Goal: Task Accomplishment & Management: Manage account settings

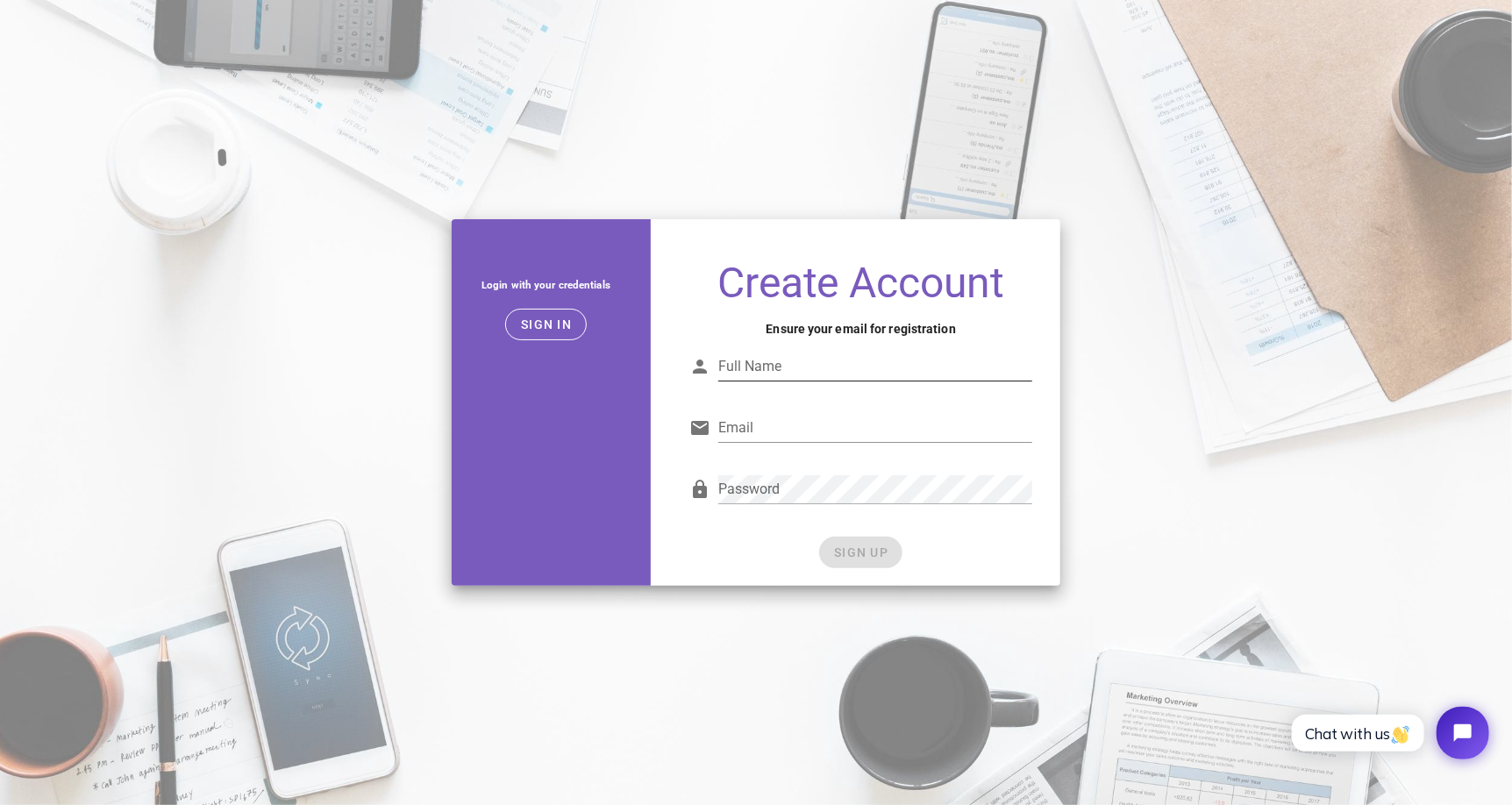
click at [761, 370] on input "Full Name" at bounding box center [875, 366] width 314 height 28
type input "ahmed"
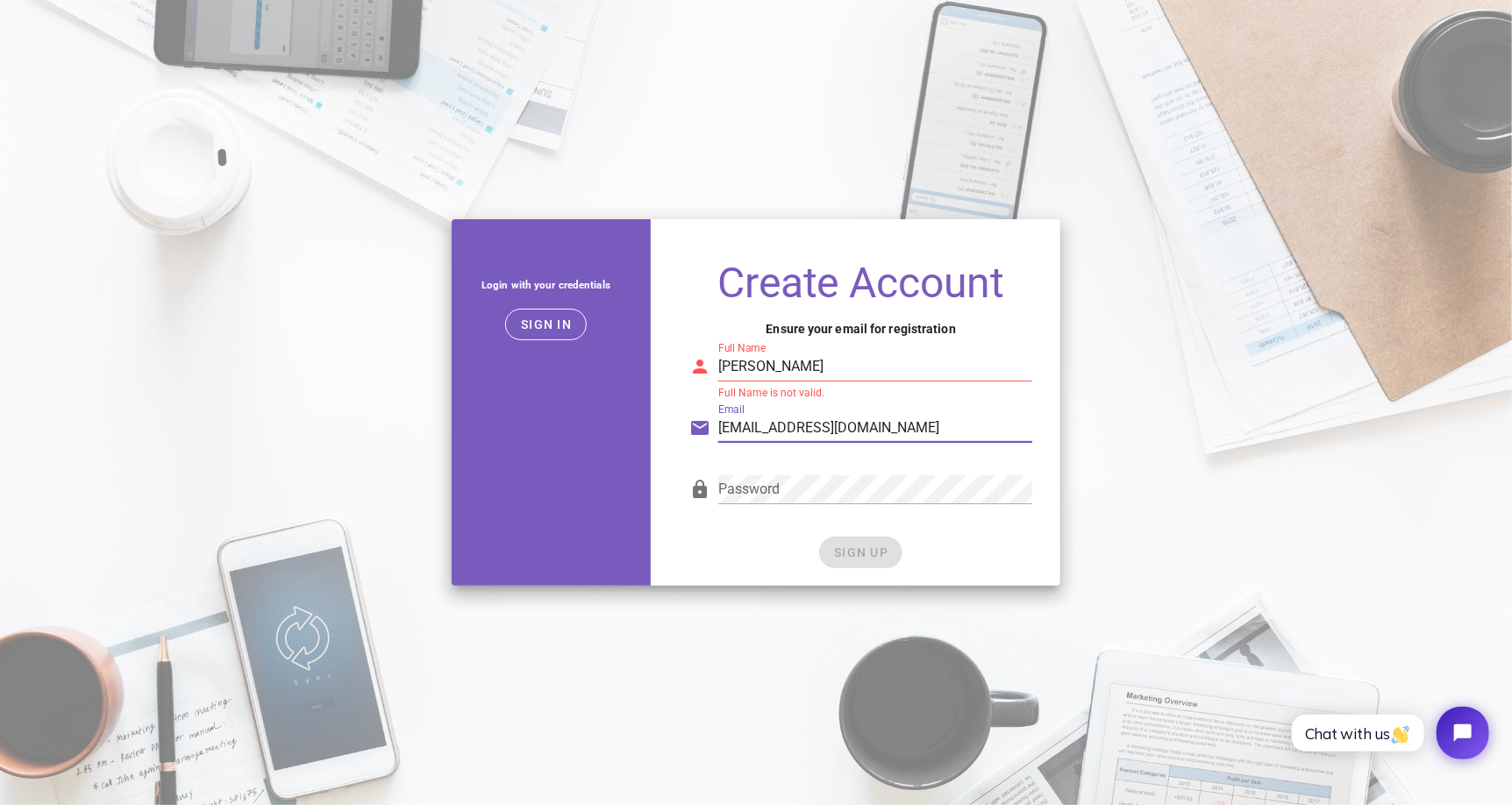
type input "anany102010@gmail.com"
click at [844, 374] on input "ahmed" at bounding box center [875, 366] width 314 height 28
type input "a"
click at [874, 550] on div "SIGN UP" at bounding box center [860, 553] width 343 height 32
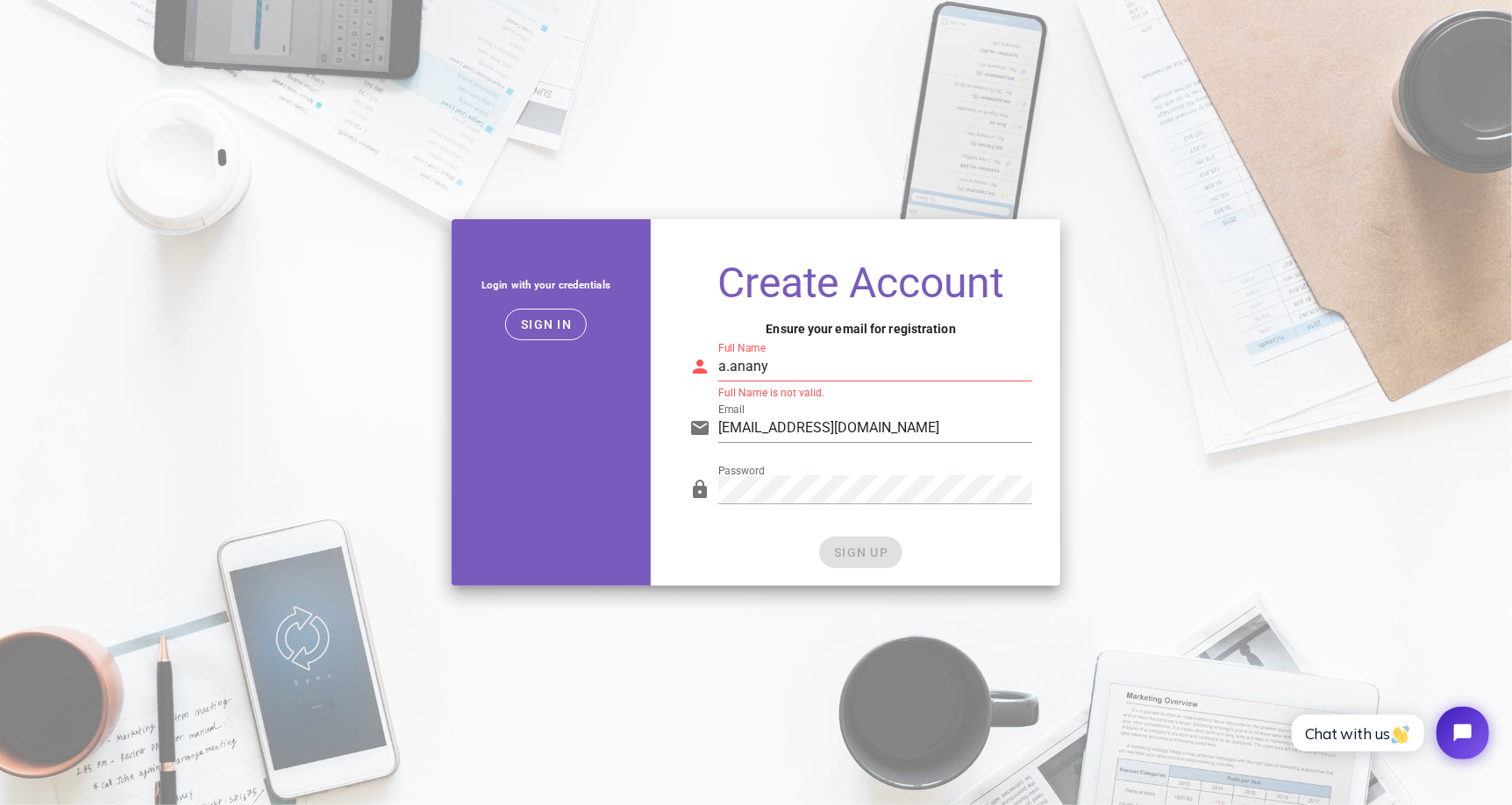
click at [856, 372] on input "a.anany" at bounding box center [875, 366] width 314 height 28
type input "a anany"
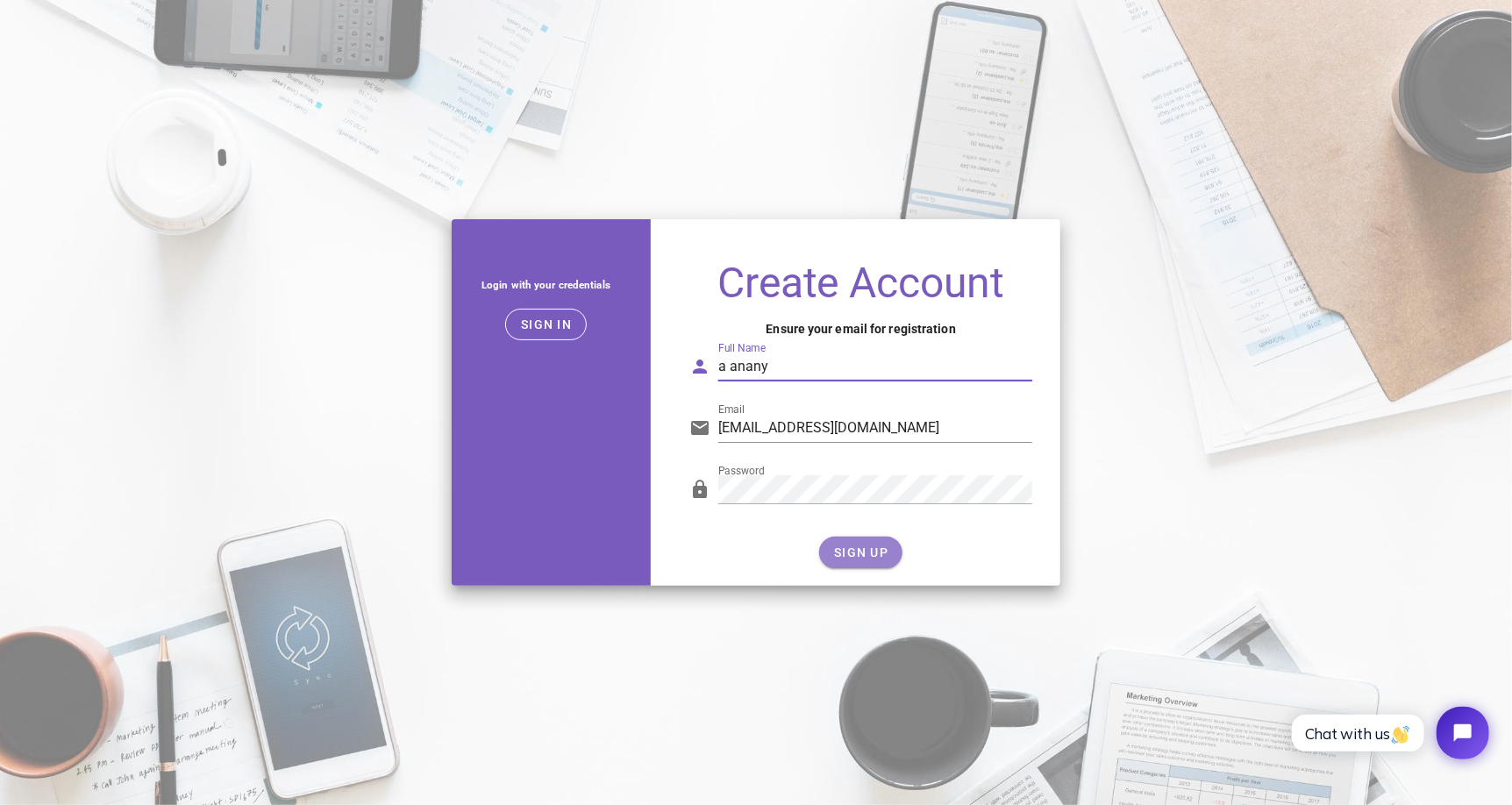
click at [881, 564] on button "SIGN UP" at bounding box center [860, 553] width 84 height 32
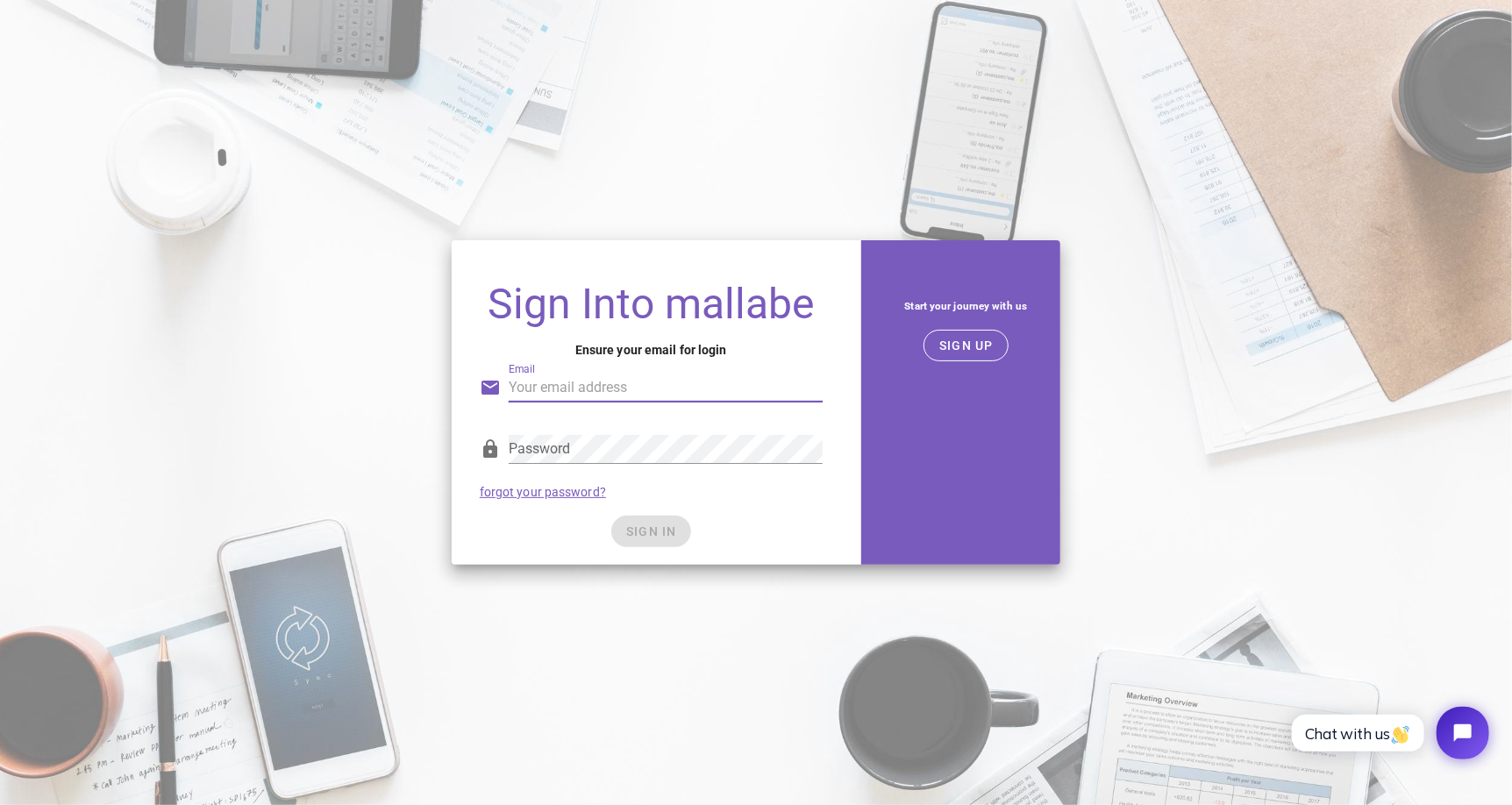
click at [542, 381] on input "Email" at bounding box center [666, 388] width 314 height 28
type input "anany102010@gmail.com"
click at [666, 531] on div "SIGN IN" at bounding box center [651, 532] width 343 height 32
click at [666, 531] on span "SIGN IN" at bounding box center [651, 532] width 52 height 14
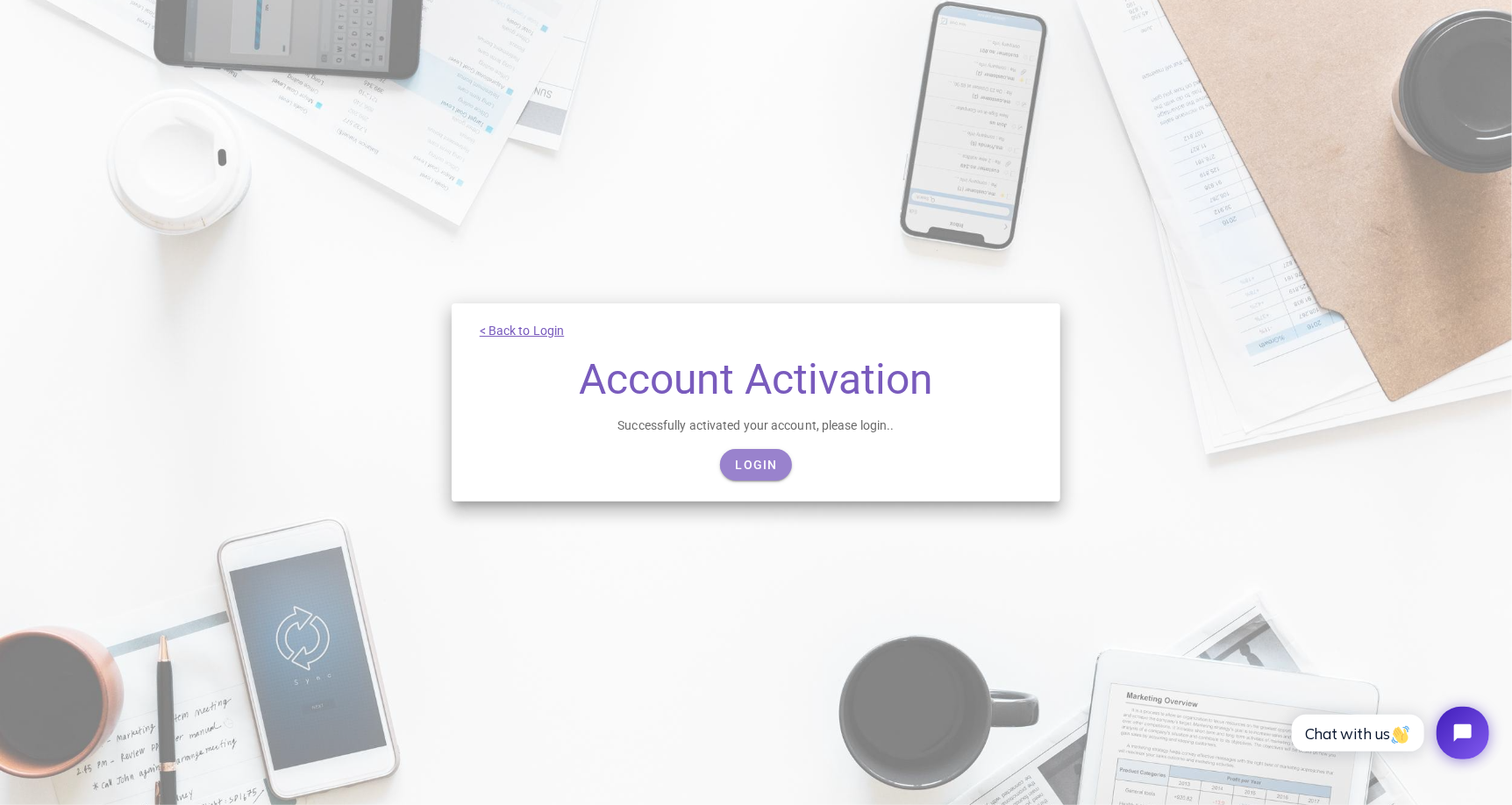
click at [763, 472] on span "Login" at bounding box center [756, 465] width 43 height 14
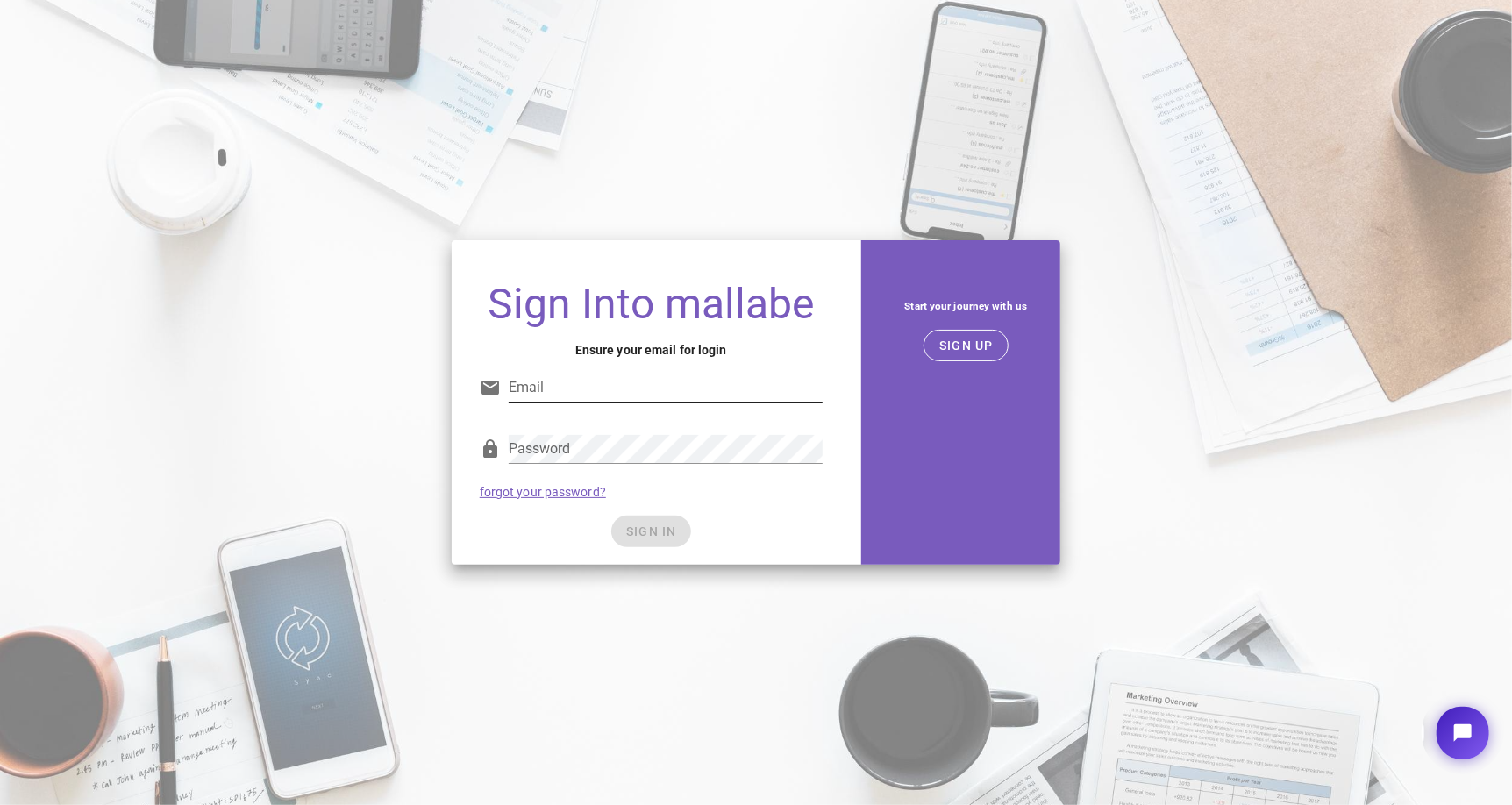
click at [723, 410] on div at bounding box center [666, 415] width 314 height 12
click at [724, 386] on input "Email" at bounding box center [666, 388] width 314 height 28
type input "anany102010@gmail.com"
click at [670, 536] on div "SIGN IN" at bounding box center [651, 532] width 343 height 32
click at [670, 536] on span "SIGN IN" at bounding box center [651, 532] width 52 height 14
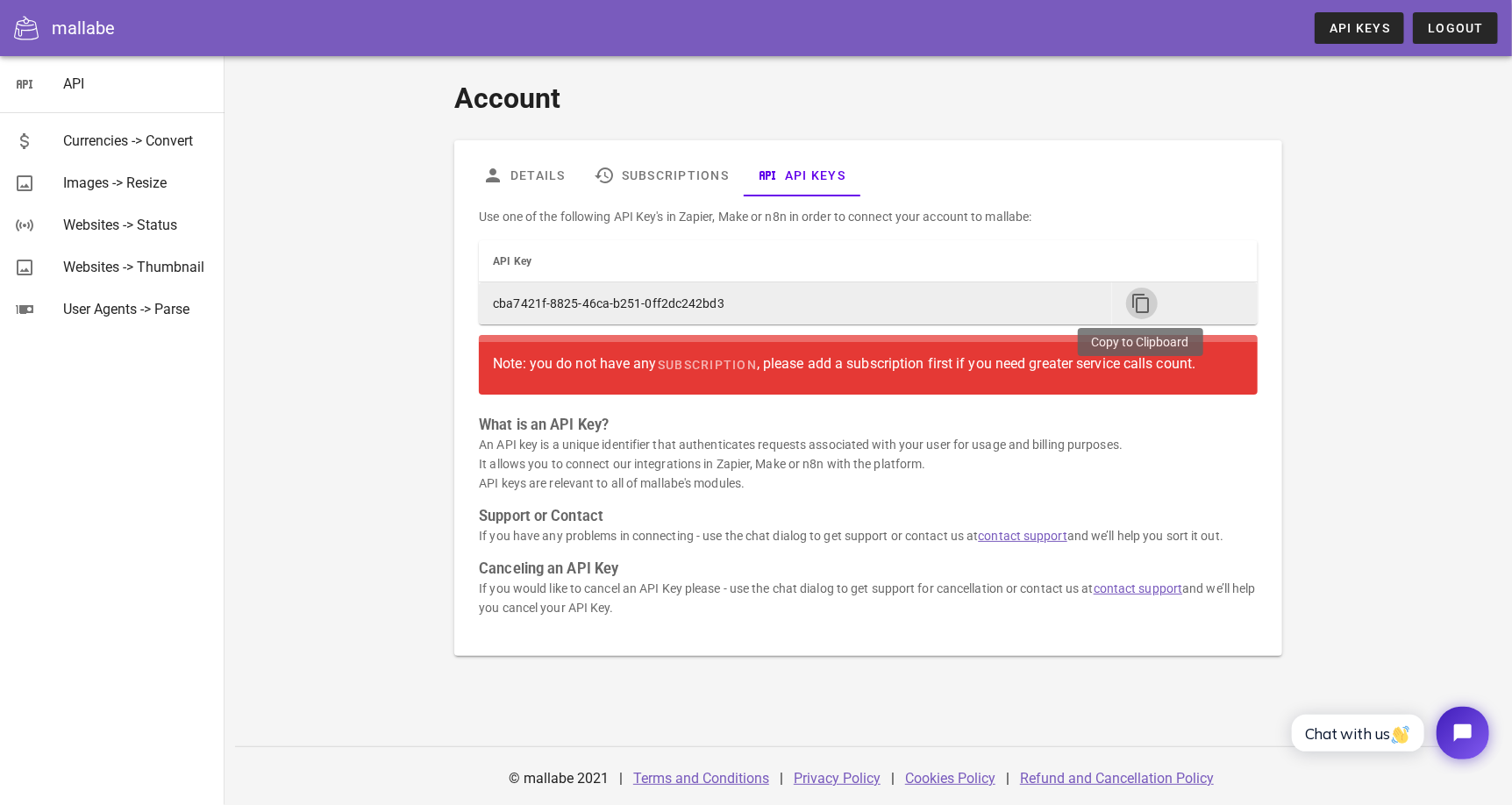
click at [1137, 301] on icon "button" at bounding box center [1142, 304] width 21 height 21
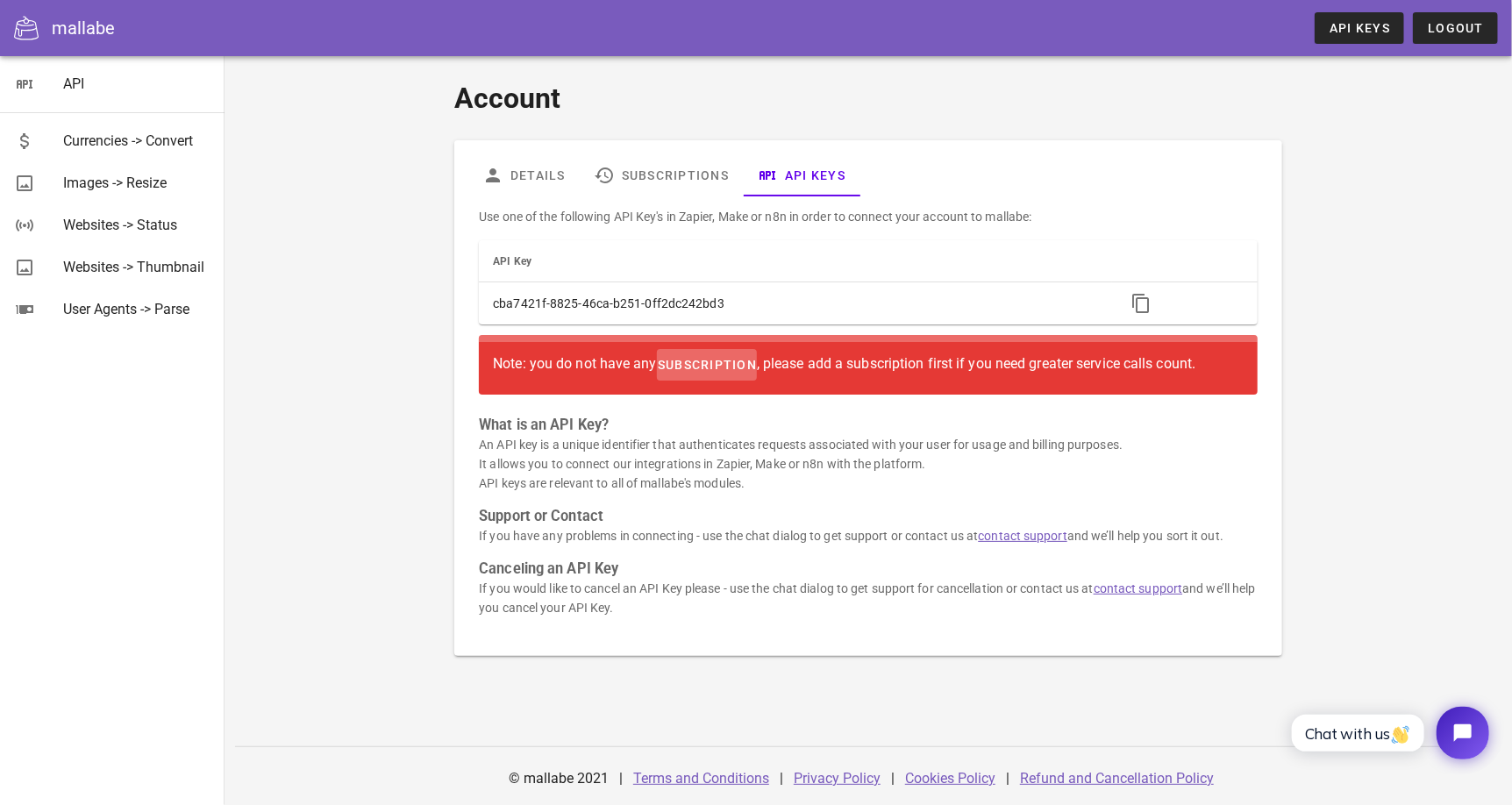
click at [711, 368] on span "subscription" at bounding box center [707, 365] width 100 height 14
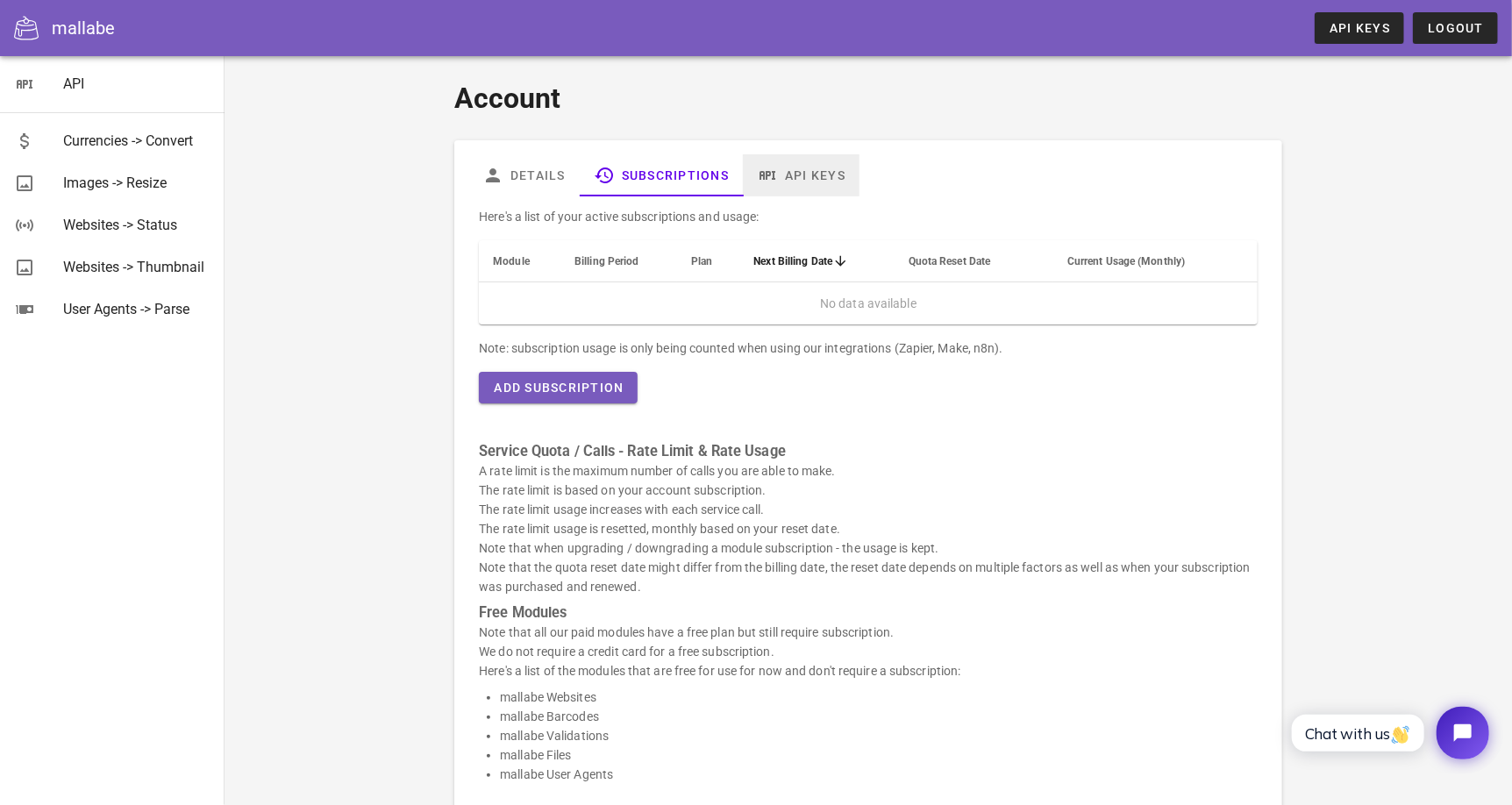
click at [797, 174] on link "API Keys" at bounding box center [801, 175] width 116 height 42
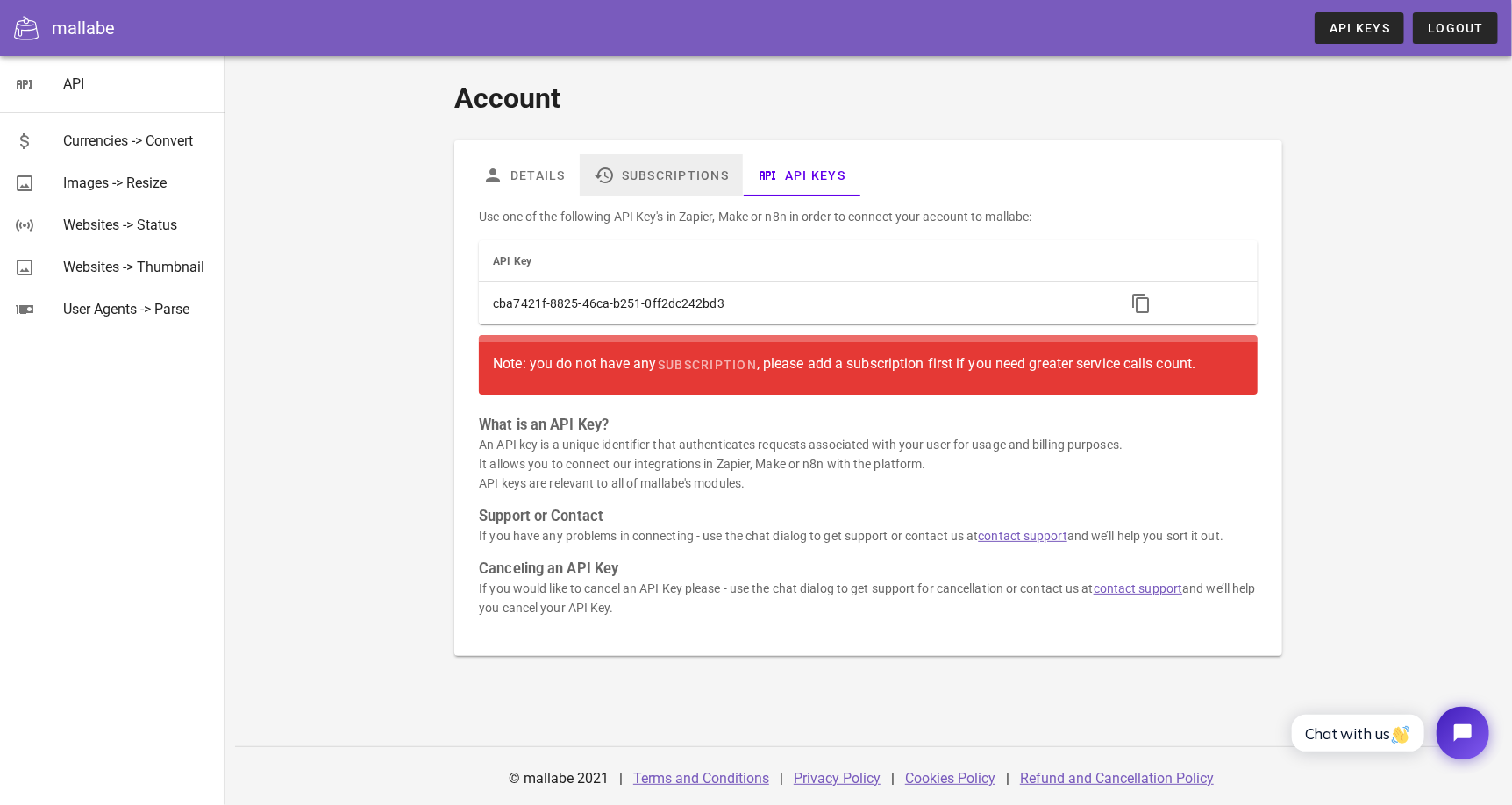
click at [638, 179] on link "Subscriptions" at bounding box center [660, 175] width 163 height 42
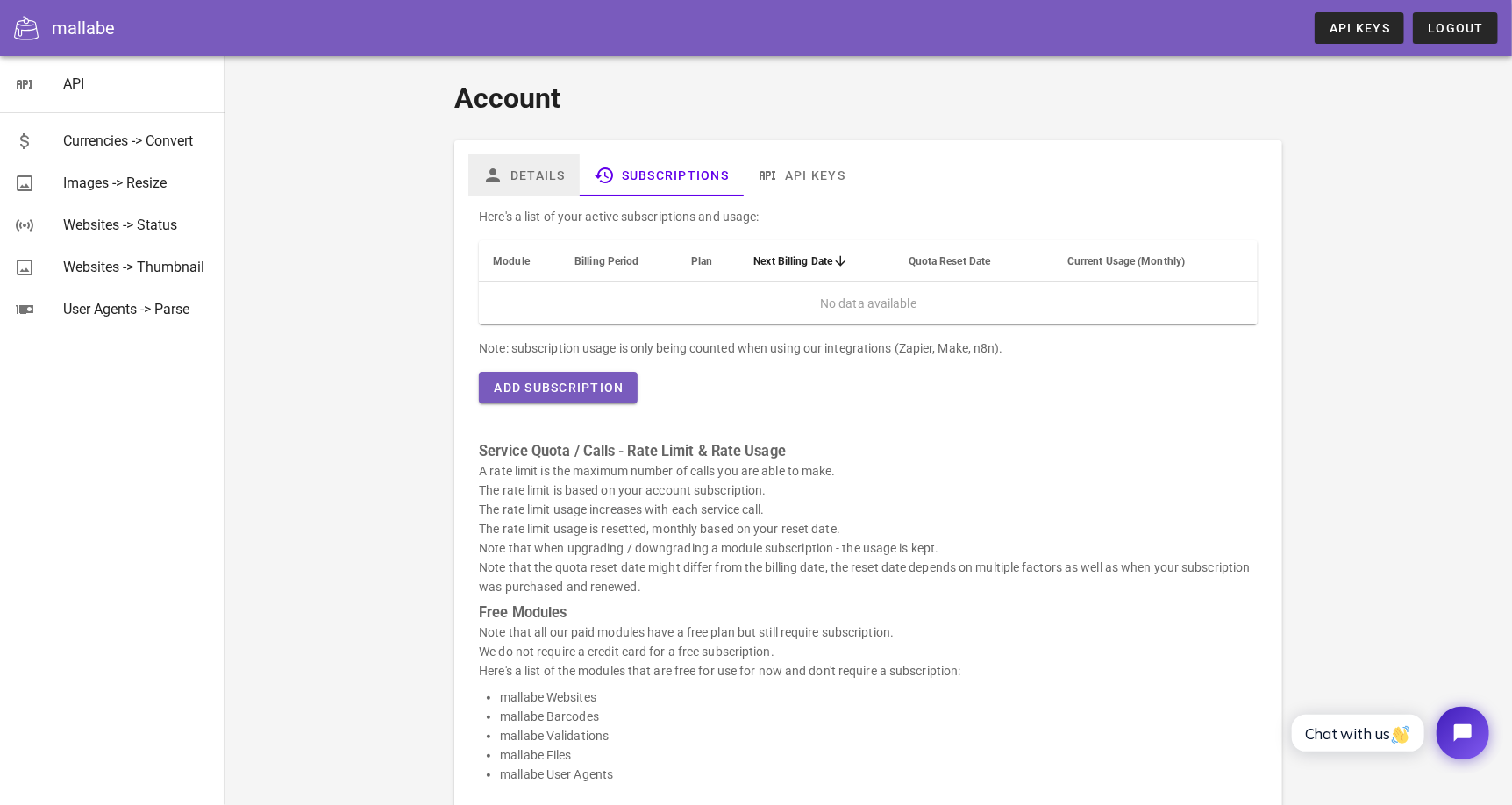
click at [547, 177] on link "Details" at bounding box center [524, 175] width 112 height 42
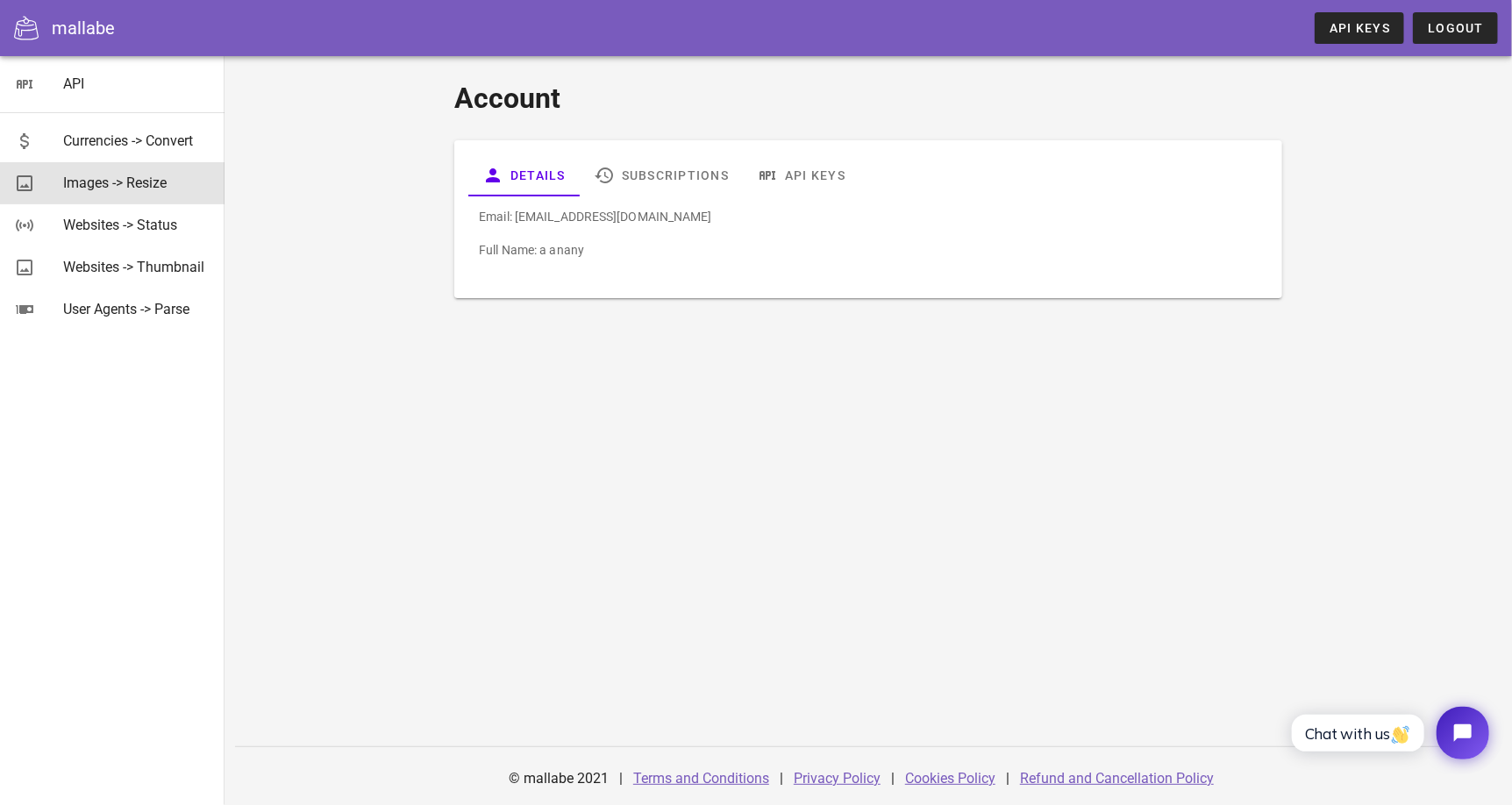
click at [129, 186] on div "Images -> Resize" at bounding box center [136, 182] width 147 height 17
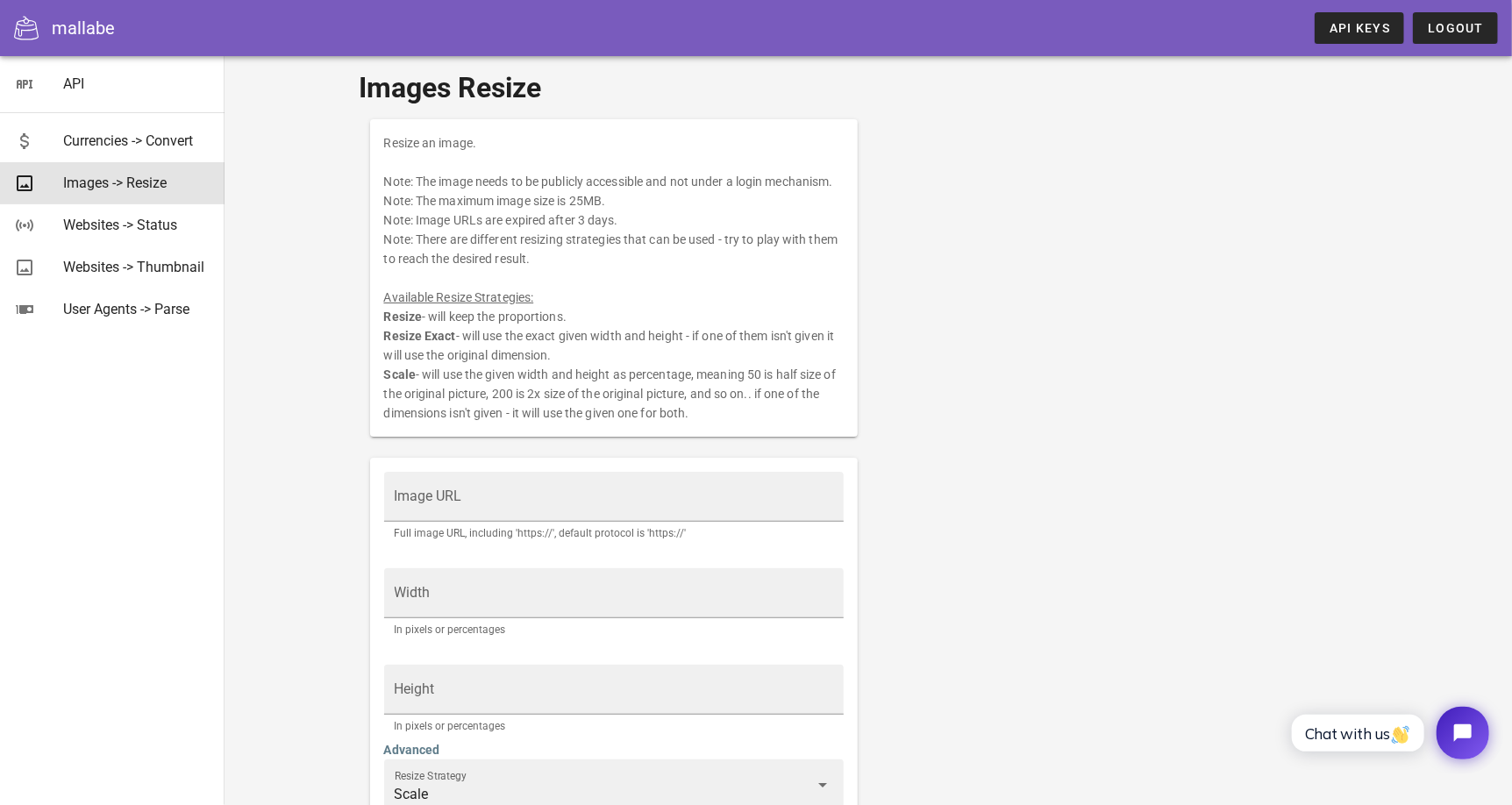
scroll to position [173, 0]
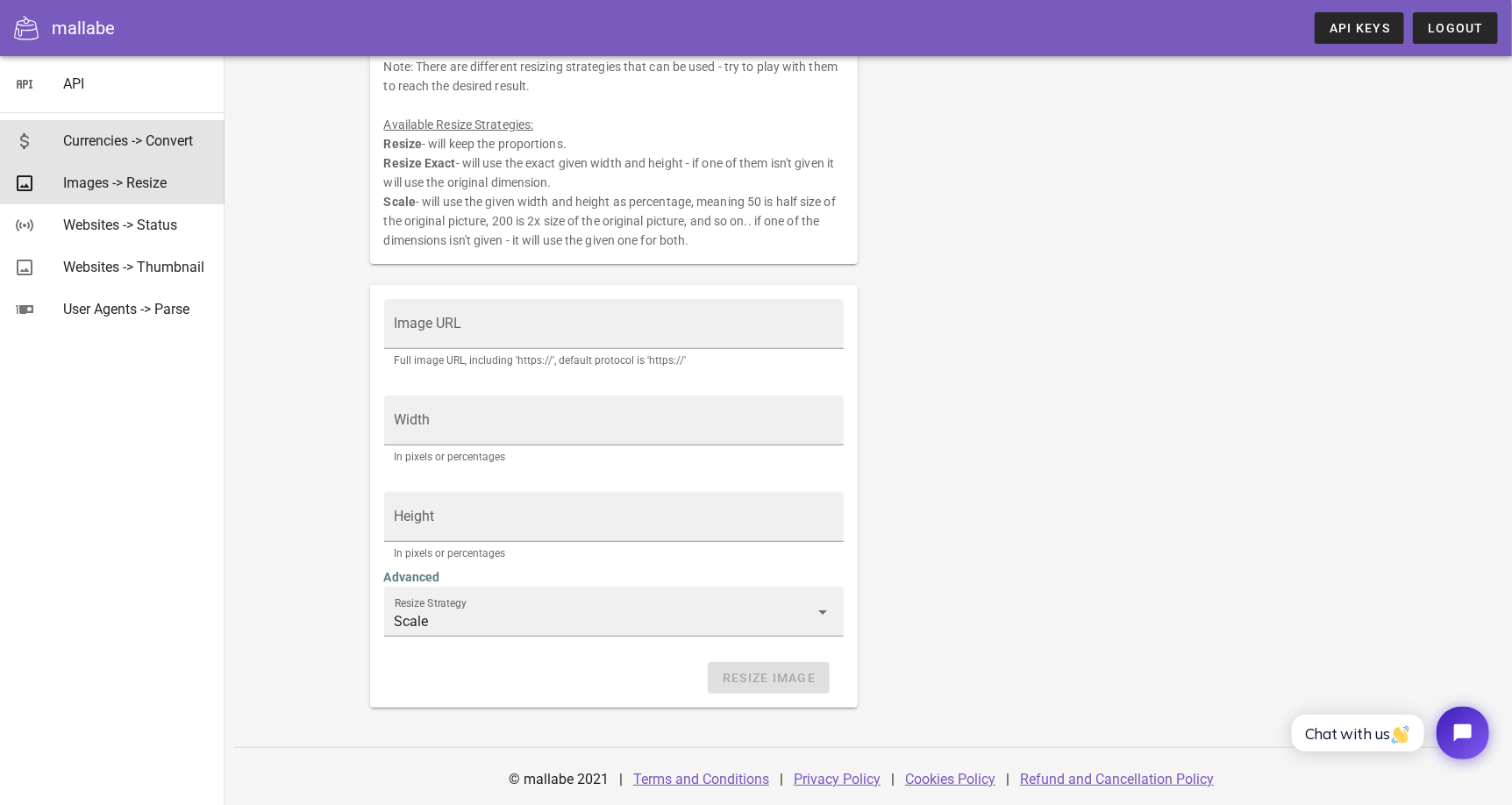
click at [158, 137] on div "Currencies -> Convert" at bounding box center [136, 140] width 147 height 17
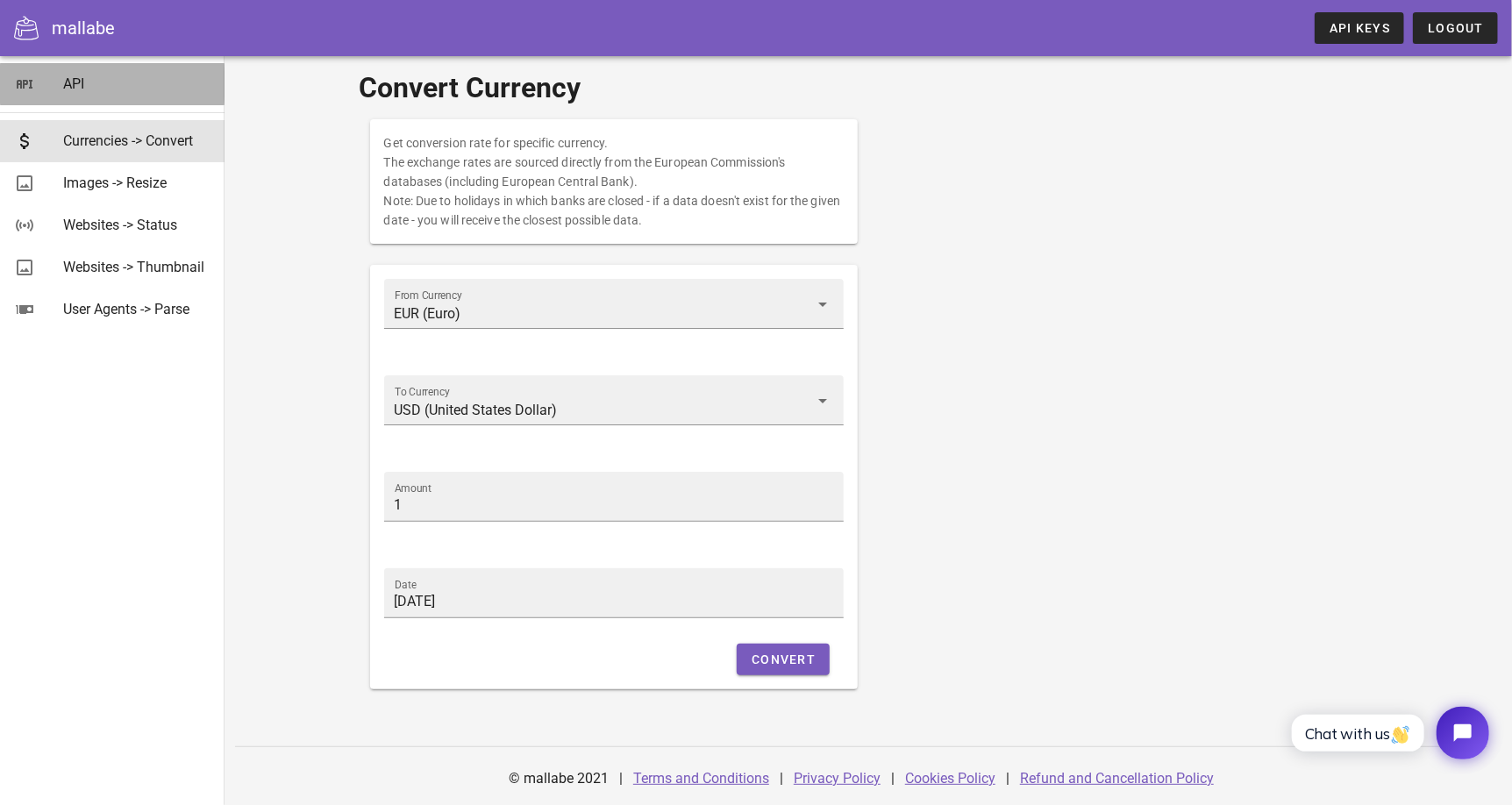
click at [61, 76] on link "API" at bounding box center [112, 85] width 225 height 42
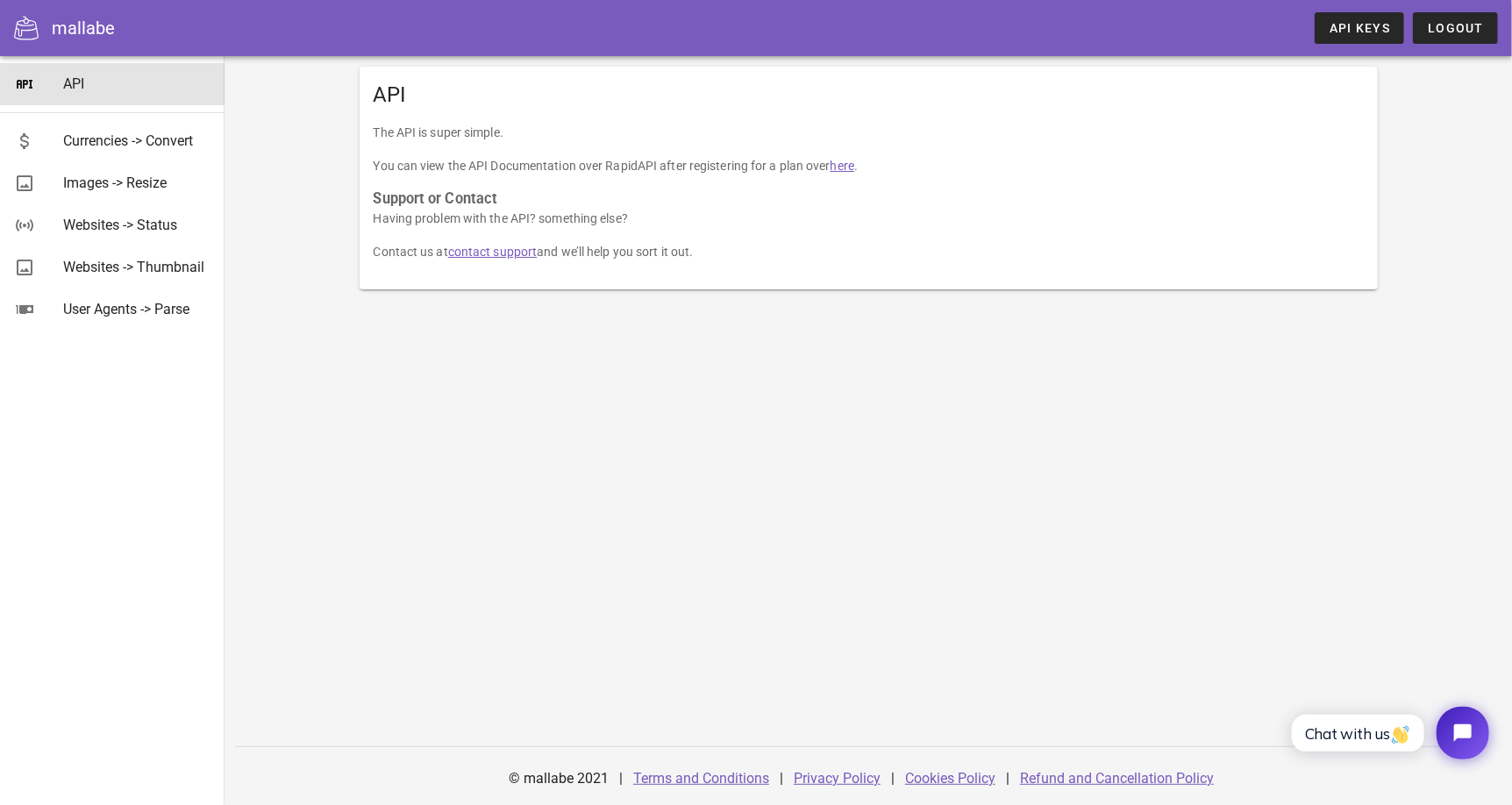
click at [847, 168] on link "here" at bounding box center [842, 166] width 24 height 14
click at [844, 167] on link "here" at bounding box center [842, 166] width 24 height 14
click at [1341, 21] on span "API Keys" at bounding box center [1360, 28] width 62 height 14
